Goal: Task Accomplishment & Management: Manage account settings

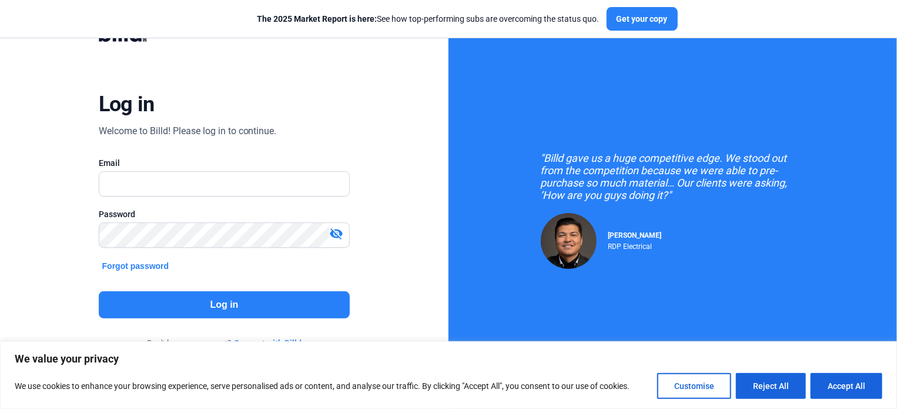
scroll to position [60, 0]
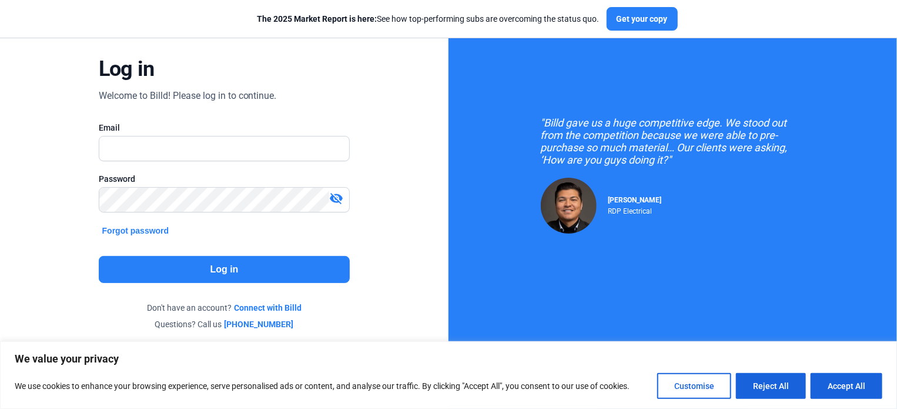
click at [281, 307] on link "Connect with Billd" at bounding box center [268, 308] width 68 height 12
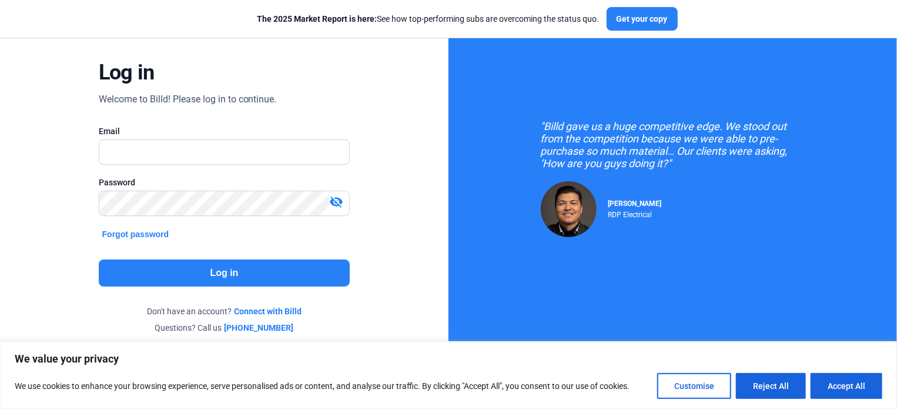
scroll to position [60, 0]
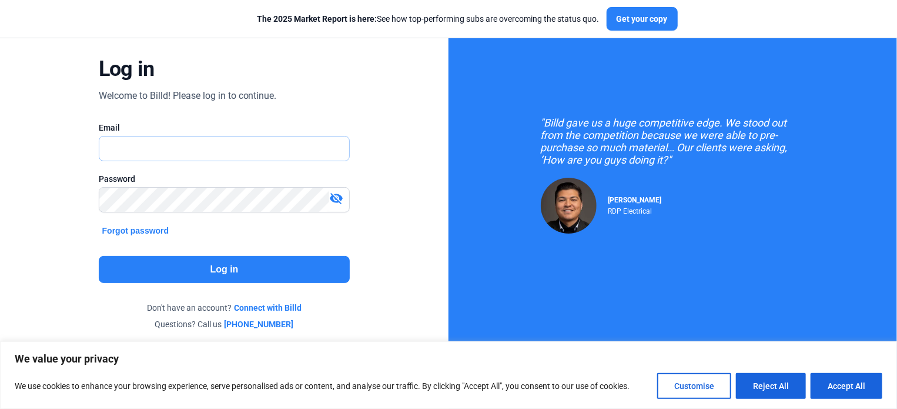
click at [205, 145] on input "text" at bounding box center [218, 148] width 238 height 24
type input "ELCANEL@epsg.edu.es"
click at [150, 228] on button "Forgot password" at bounding box center [136, 230] width 74 height 13
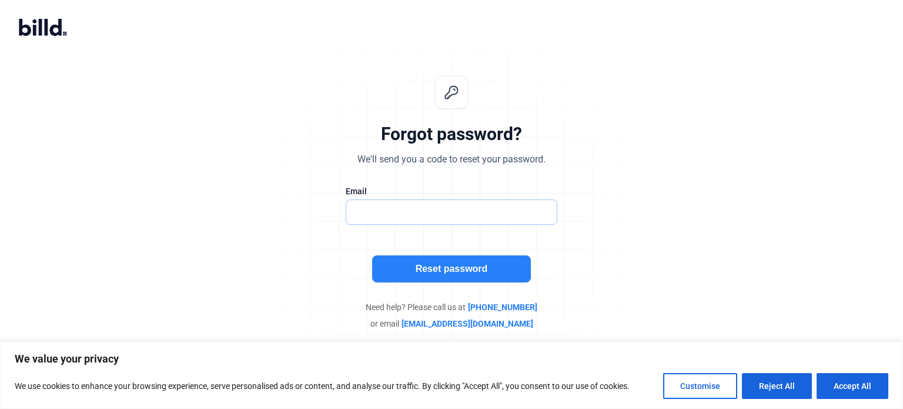
click at [461, 221] on input "text" at bounding box center [445, 212] width 198 height 24
type input "ELCANEL@epsg.edu.es"
click at [459, 266] on button "Reset password" at bounding box center [451, 268] width 159 height 27
click at [384, 203] on input "text" at bounding box center [451, 212] width 211 height 24
type input "ELCANEL@epsg.upv.es"
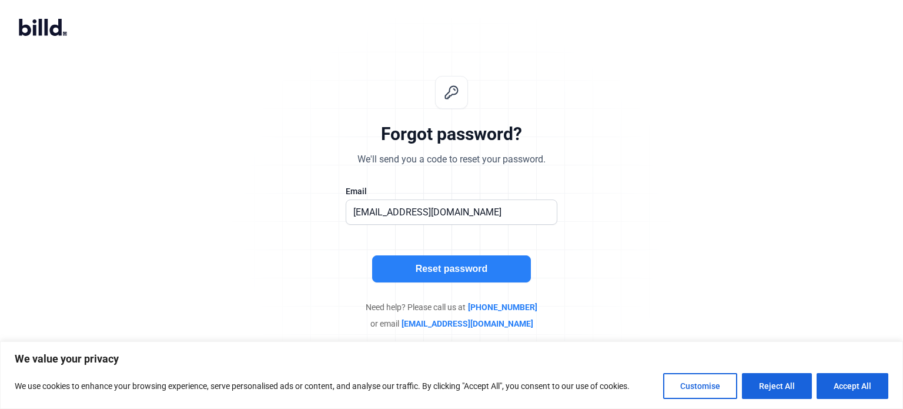
click at [436, 266] on button "Reset password" at bounding box center [451, 268] width 159 height 27
